Goal: Transaction & Acquisition: Obtain resource

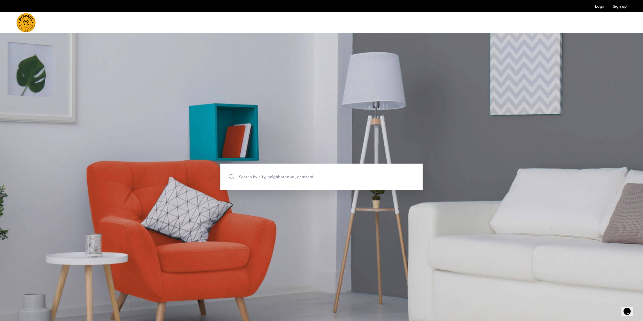
click at [341, 174] on span "Search by city, neighborhood, or street." at bounding box center [310, 176] width 142 height 7
click at [341, 174] on input "Search by city, neighborhood, or street." at bounding box center [322, 176] width 202 height 27
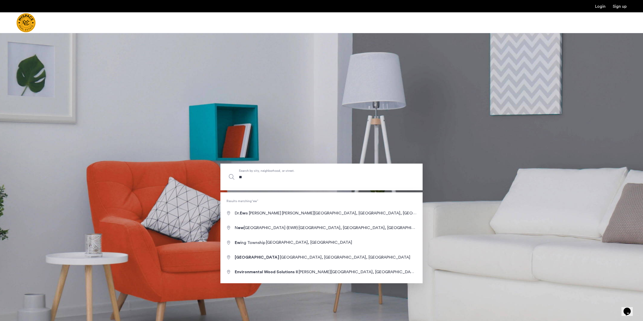
type input "*"
type input "**********"
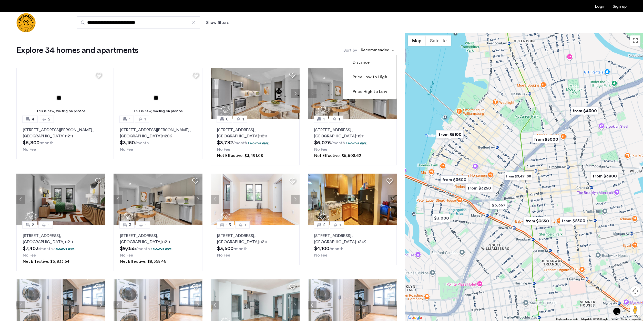
click at [392, 50] on span "sort-apartment" at bounding box center [394, 50] width 6 height 6
click at [228, 42] on div "Explore 34 homes and apartments Sort by Recommended Distance Price Low to High …" at bounding box center [202, 223] width 405 height 381
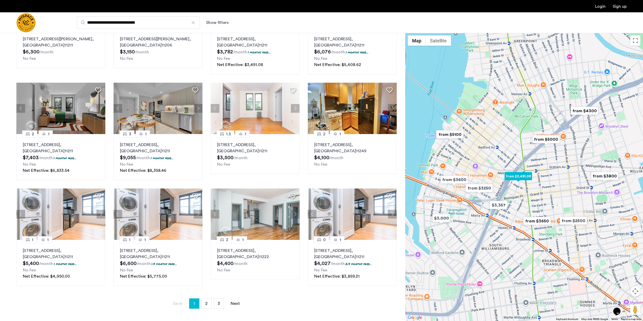
scroll to position [103, 0]
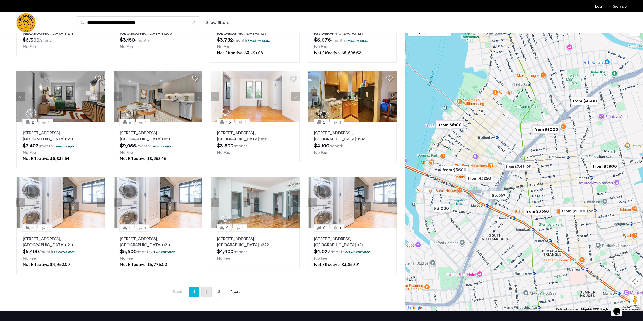
click at [208, 293] on link "page 2" at bounding box center [207, 291] width 10 height 10
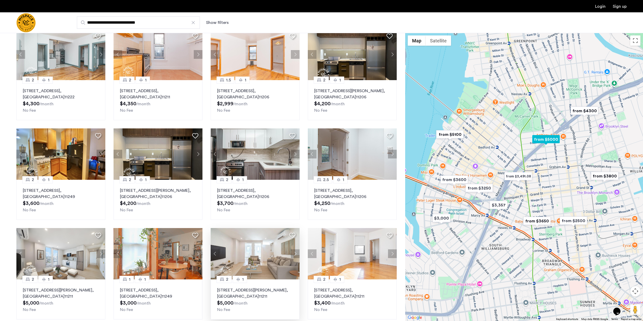
scroll to position [51, 0]
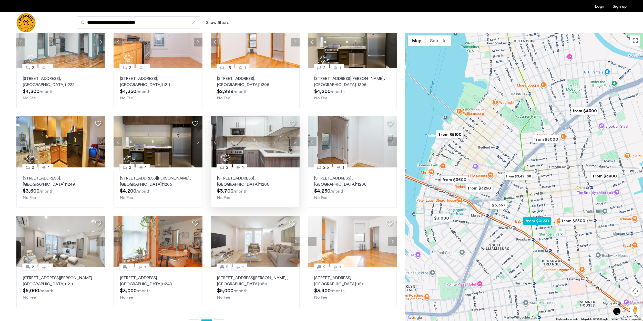
click at [252, 176] on p "[STREET_ADDRESS]" at bounding box center [255, 181] width 76 height 12
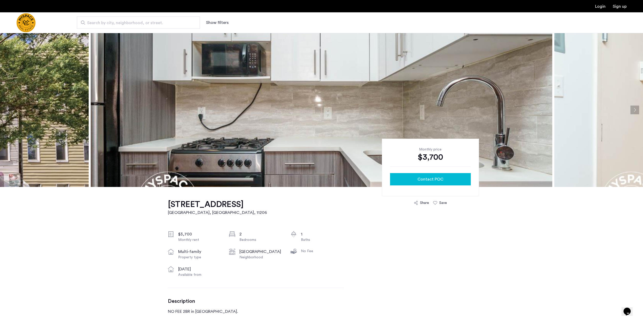
click at [411, 178] on div "Contact POC" at bounding box center [430, 179] width 73 height 6
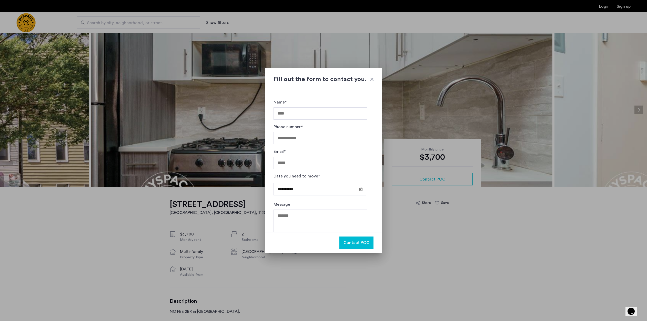
click at [173, 74] on div at bounding box center [323, 160] width 647 height 321
